Goal: Navigation & Orientation: Find specific page/section

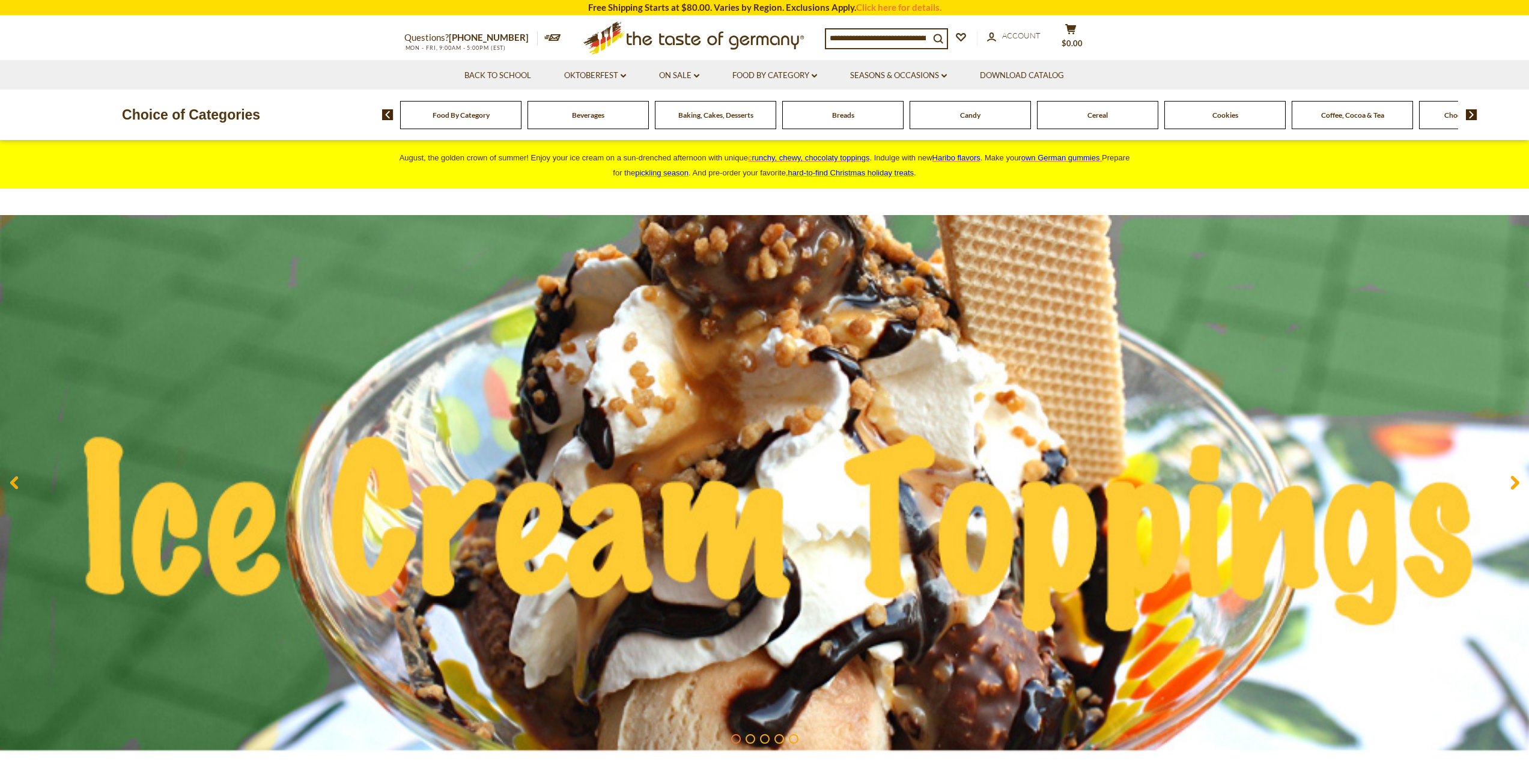
click at [1473, 116] on img at bounding box center [1472, 115] width 11 height 11
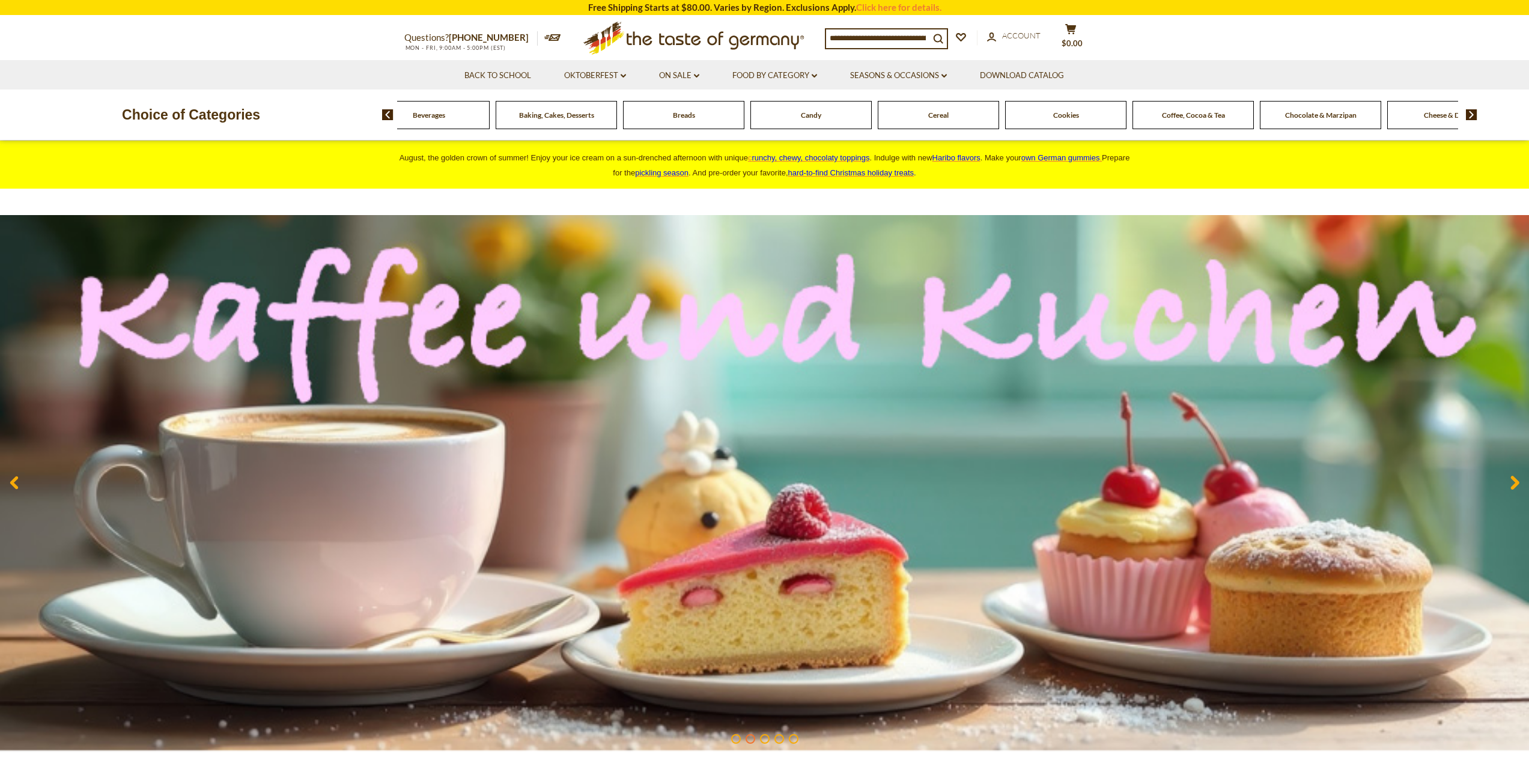
click at [1473, 116] on img at bounding box center [1472, 115] width 11 height 11
click at [1275, 115] on span "Condiments, Seasonings" at bounding box center [1257, 115] width 77 height 9
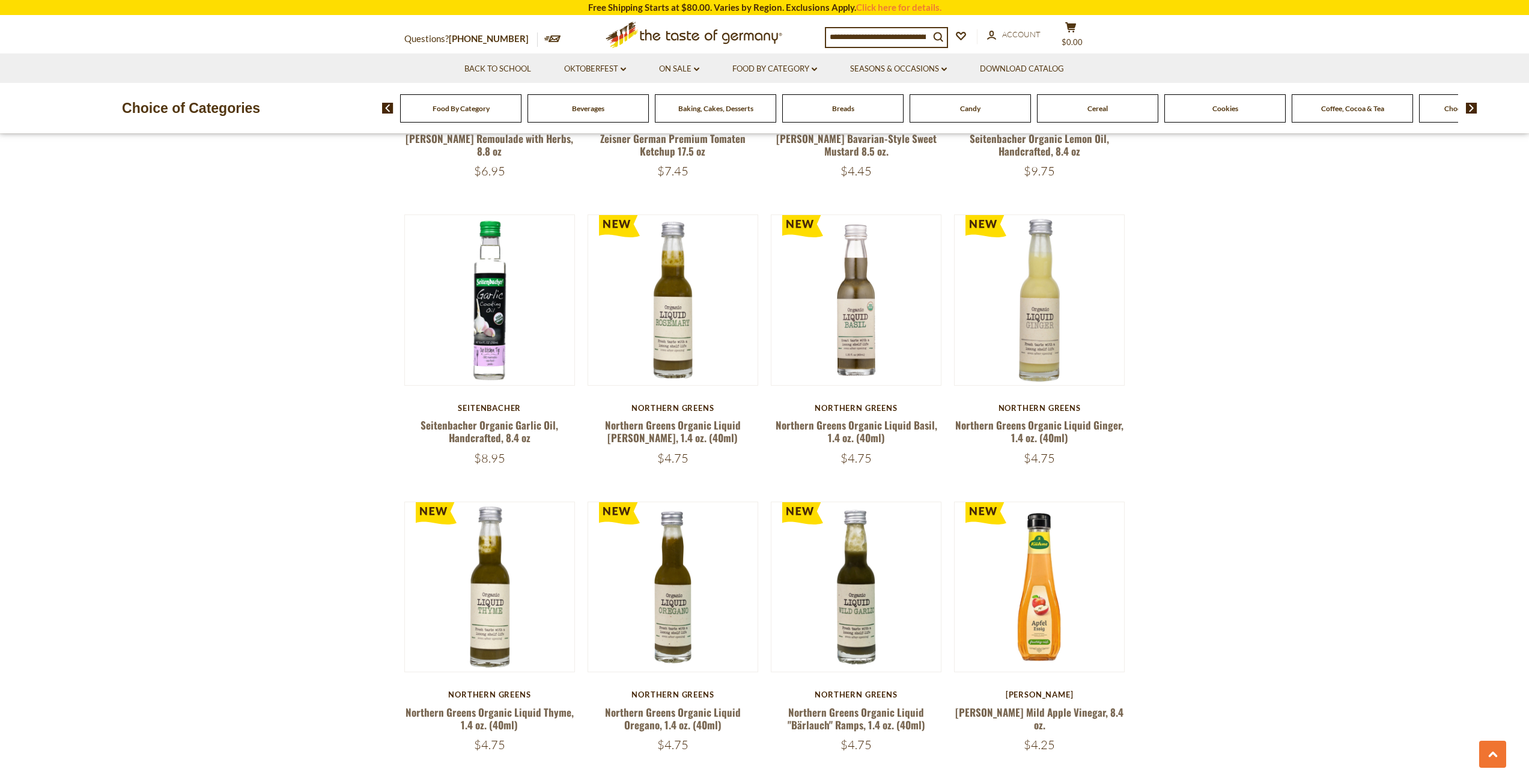
scroll to position [2643, 0]
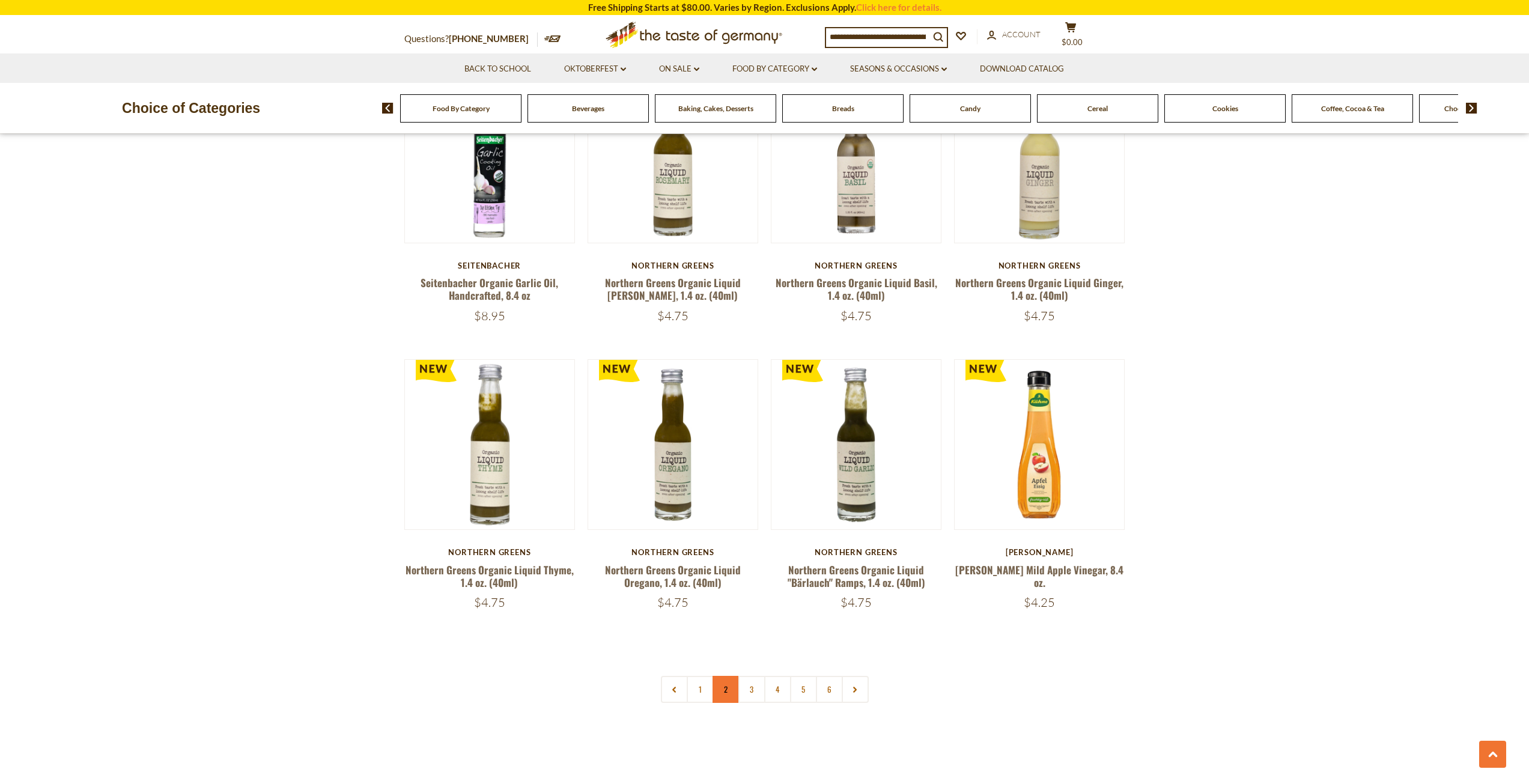
click at [715, 676] on link "2" at bounding box center [726, 689] width 27 height 27
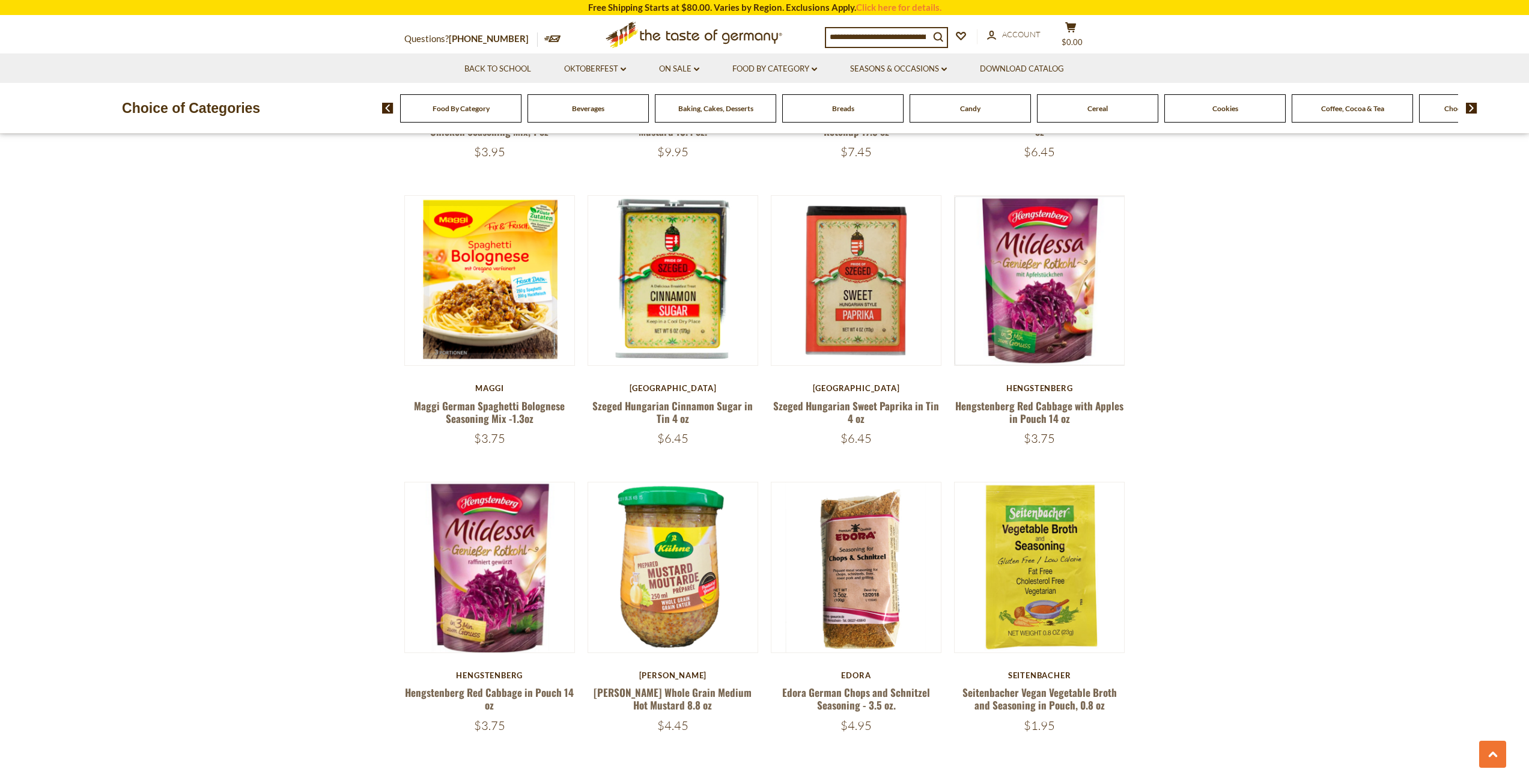
scroll to position [2704, 0]
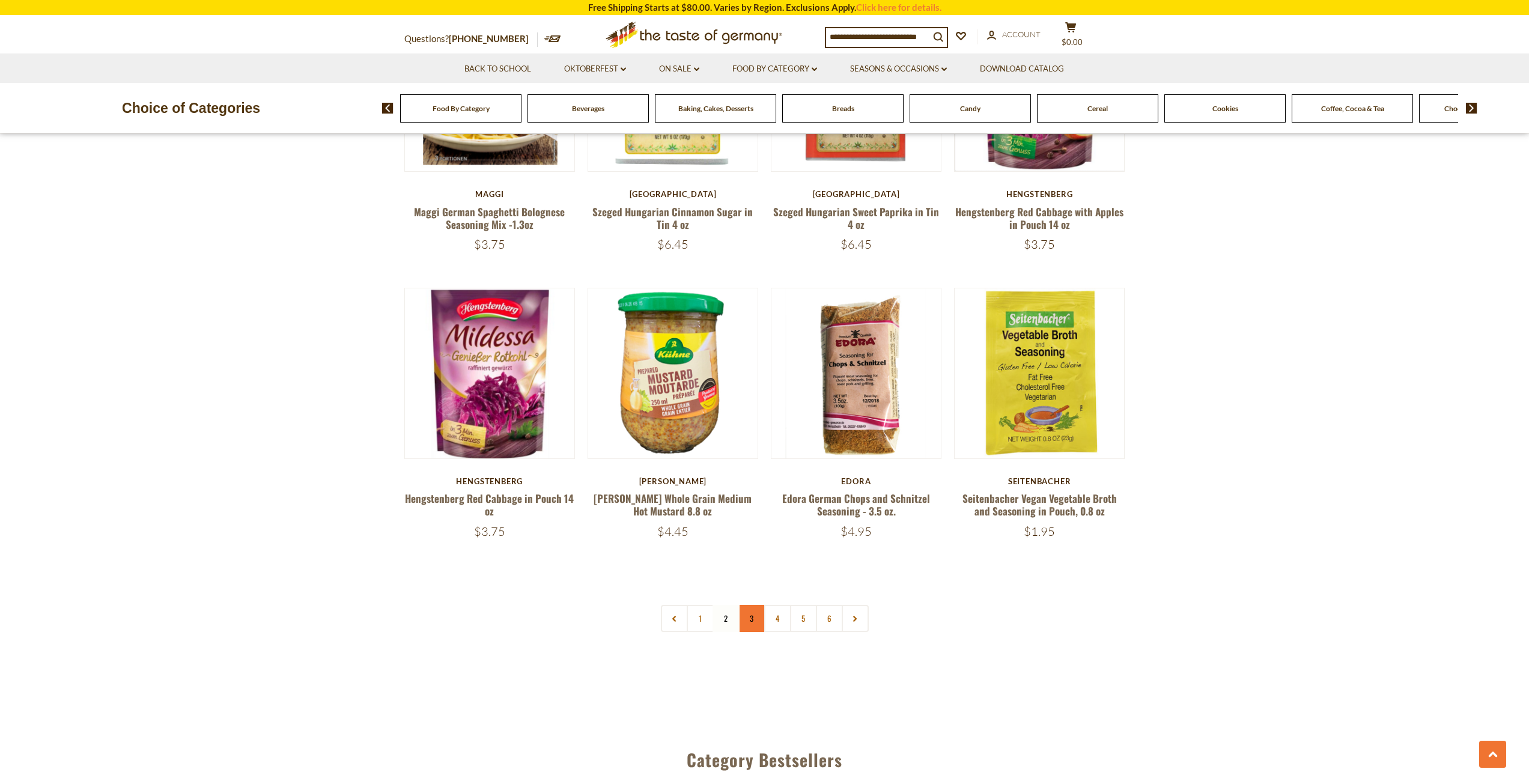
click at [750, 605] on link "3" at bounding box center [751, 618] width 27 height 27
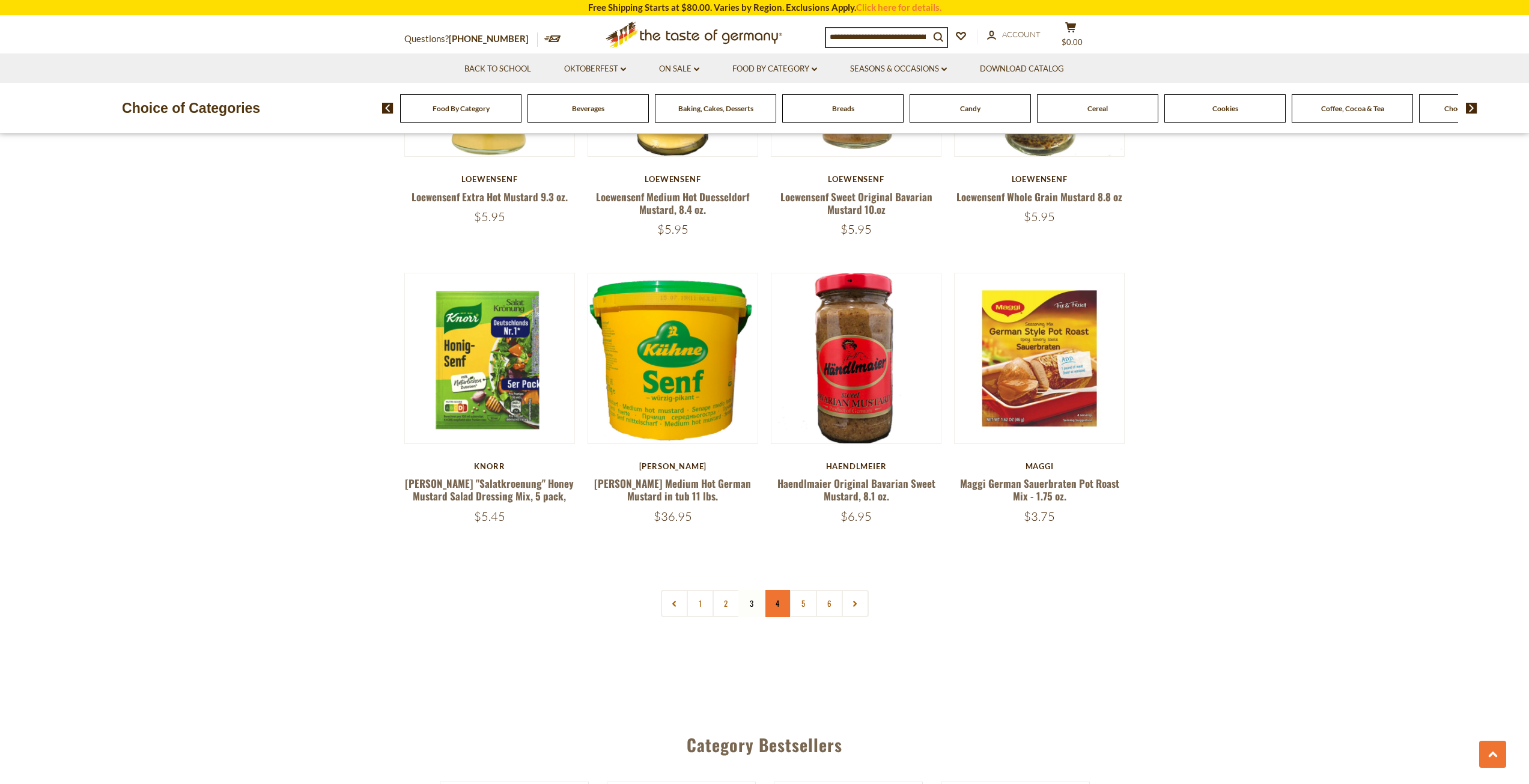
click at [786, 590] on link "4" at bounding box center [778, 603] width 27 height 27
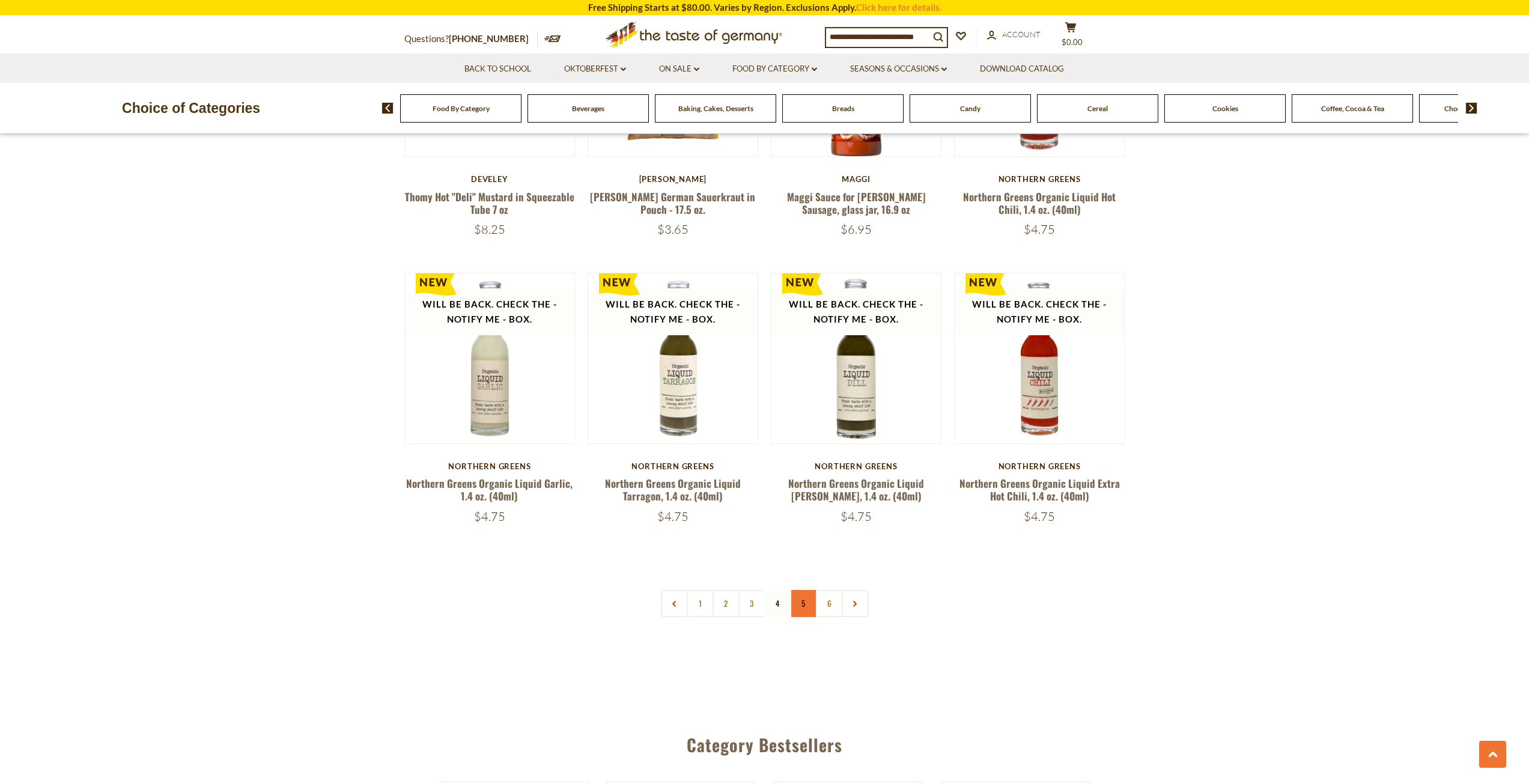
click at [796, 590] on link "5" at bounding box center [803, 603] width 27 height 27
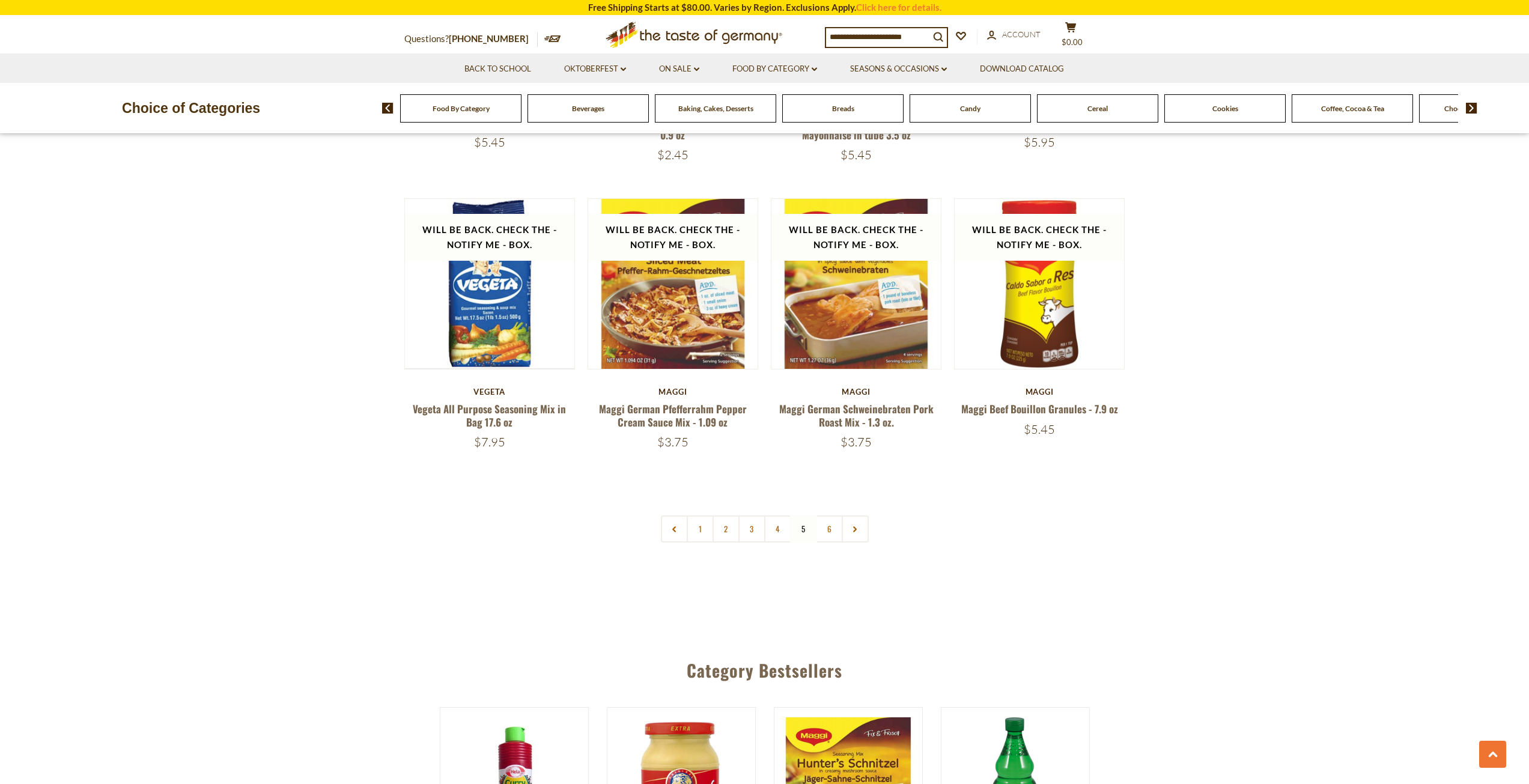
scroll to position [2824, 0]
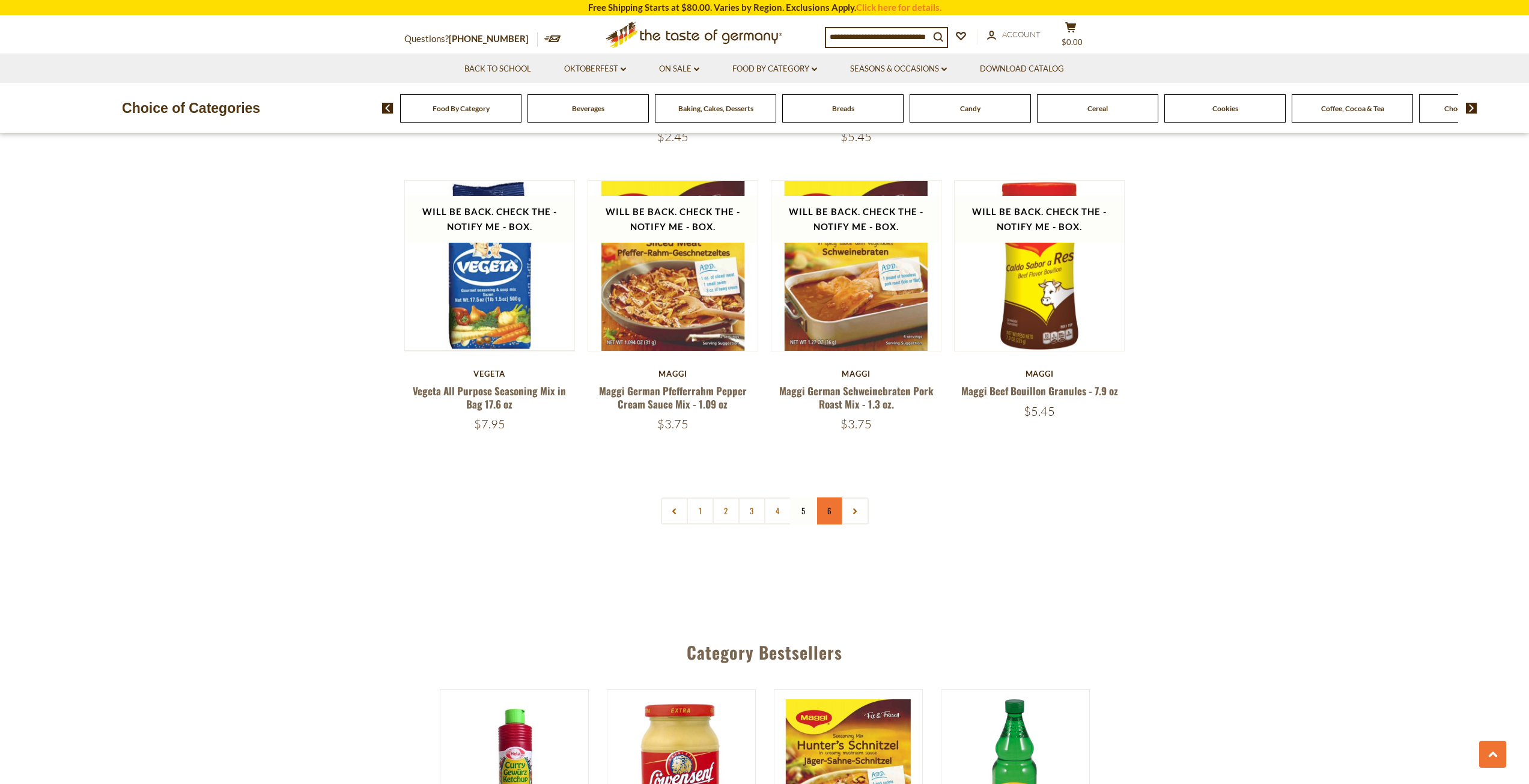
click at [819, 498] on link "6" at bounding box center [829, 511] width 27 height 27
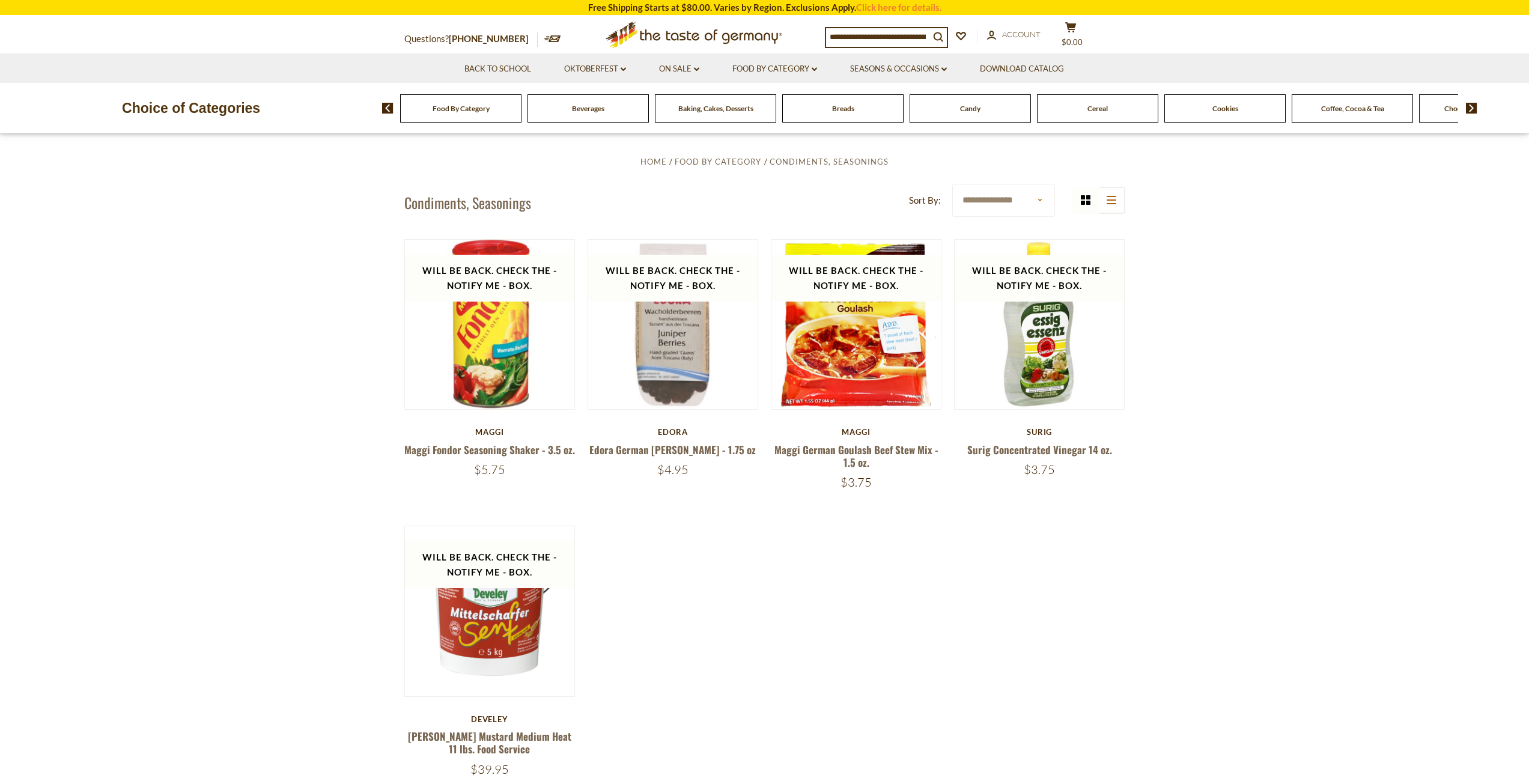
scroll to position [421, 0]
